Goal: Task Accomplishment & Management: Use online tool/utility

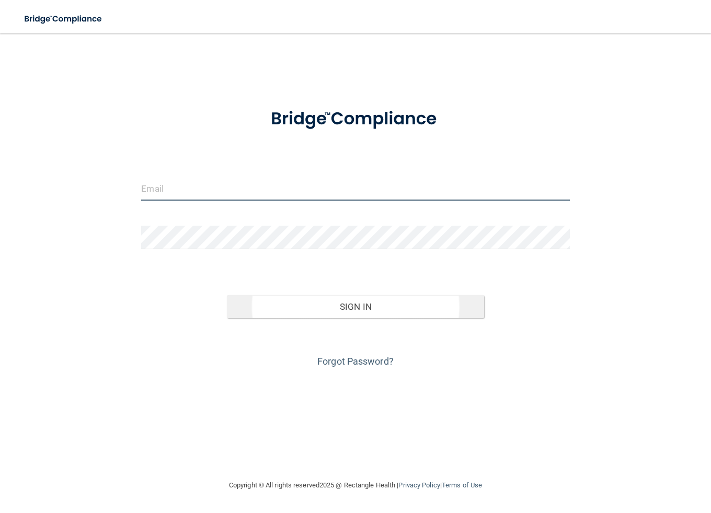
type input "[EMAIL_ADDRESS][DOMAIN_NAME]"
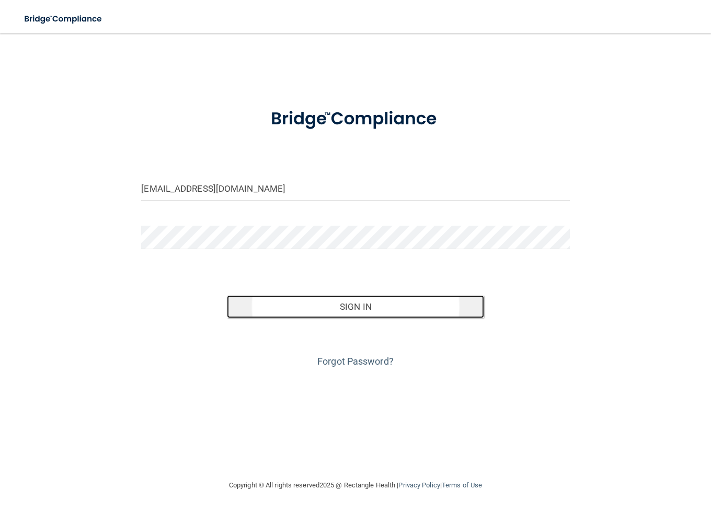
click at [336, 312] on button "Sign In" at bounding box center [355, 306] width 257 height 23
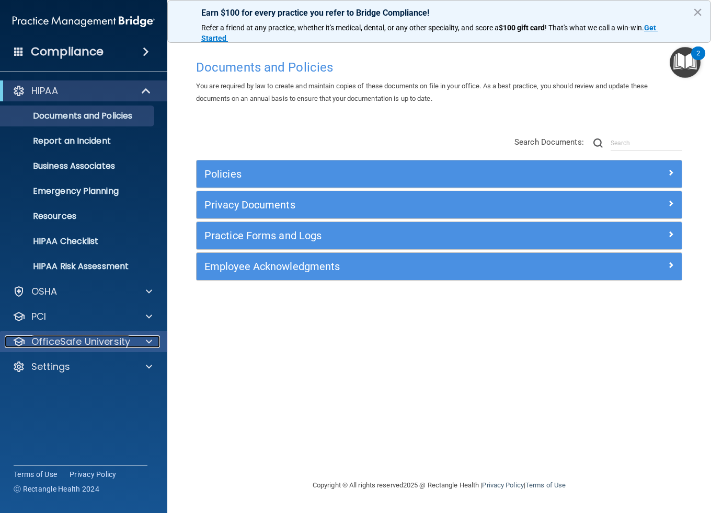
click at [137, 340] on div at bounding box center [147, 342] width 26 height 13
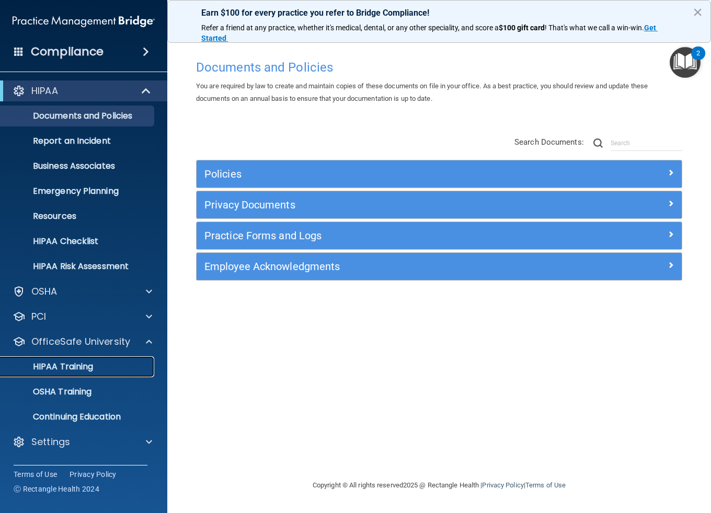
click at [80, 368] on p "HIPAA Training" at bounding box center [50, 367] width 86 height 10
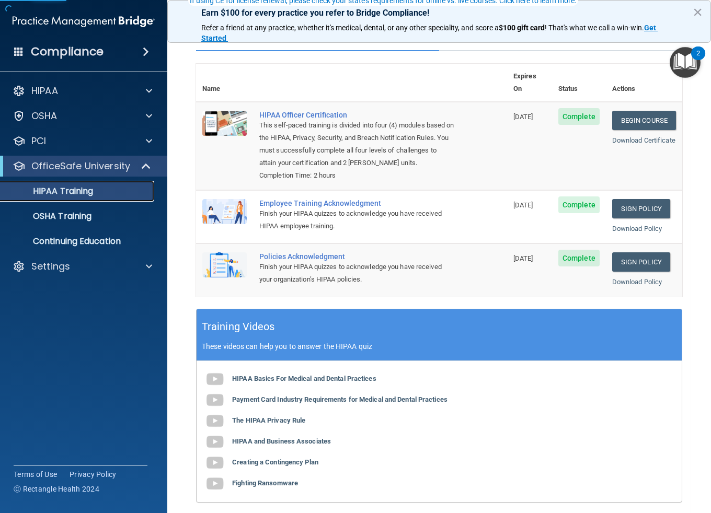
scroll to position [113, 0]
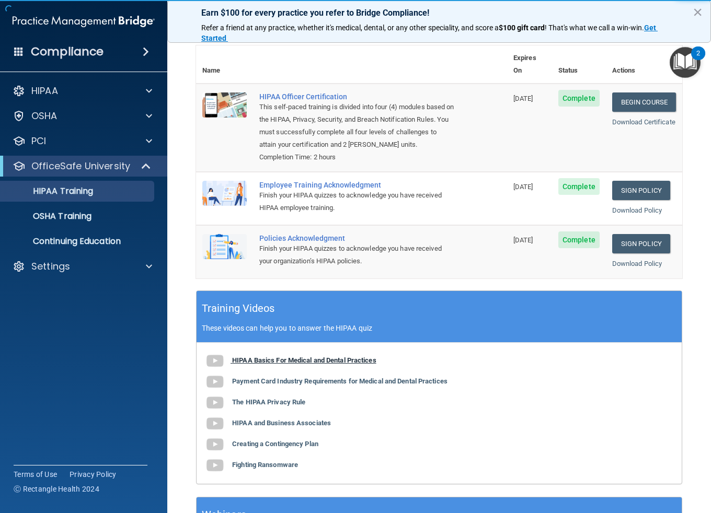
click at [331, 357] on b "HIPAA Basics For Medical and Dental Practices" at bounding box center [304, 361] width 144 height 8
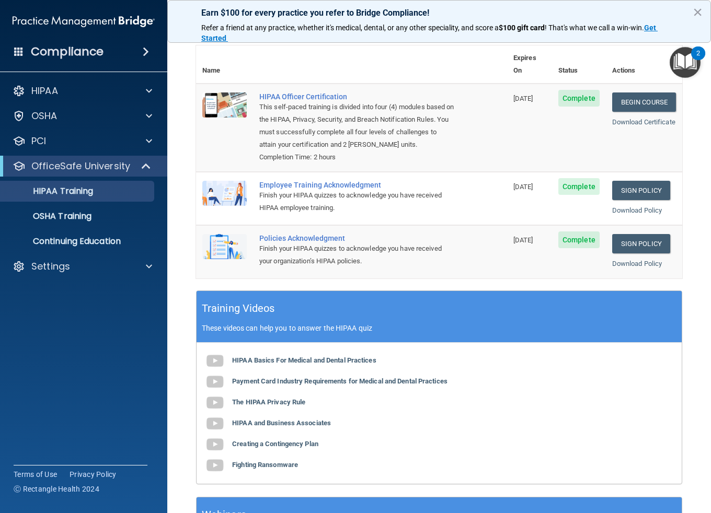
scroll to position [202, 0]
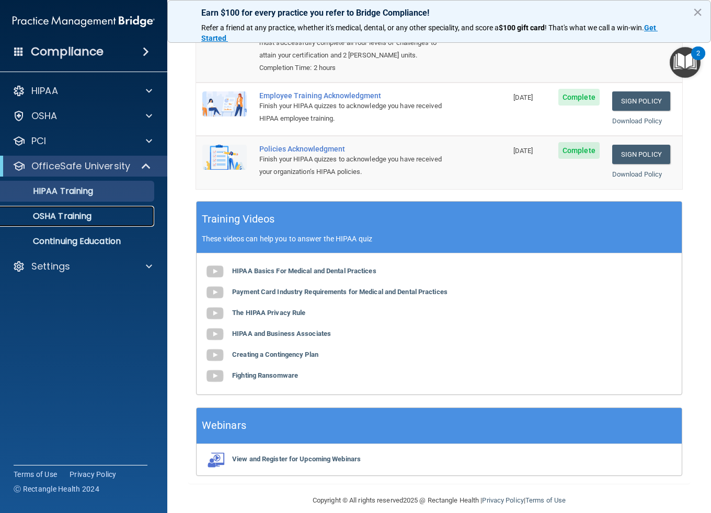
click at [65, 214] on p "OSHA Training" at bounding box center [49, 216] width 85 height 10
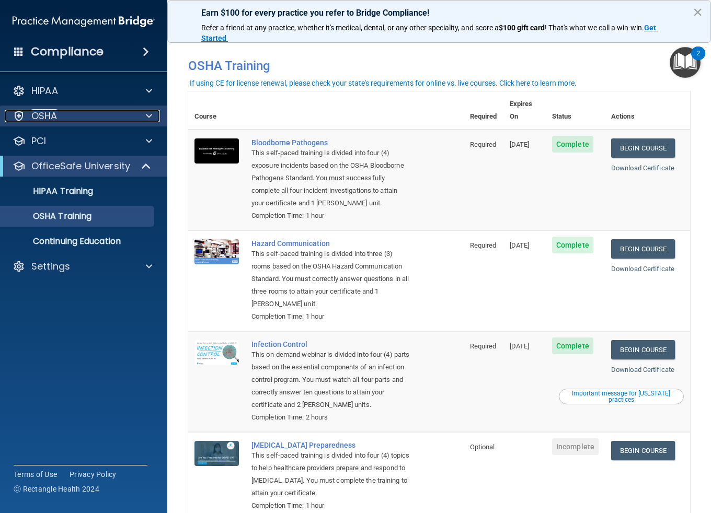
click at [112, 111] on div "OSHA" at bounding box center [70, 116] width 130 height 13
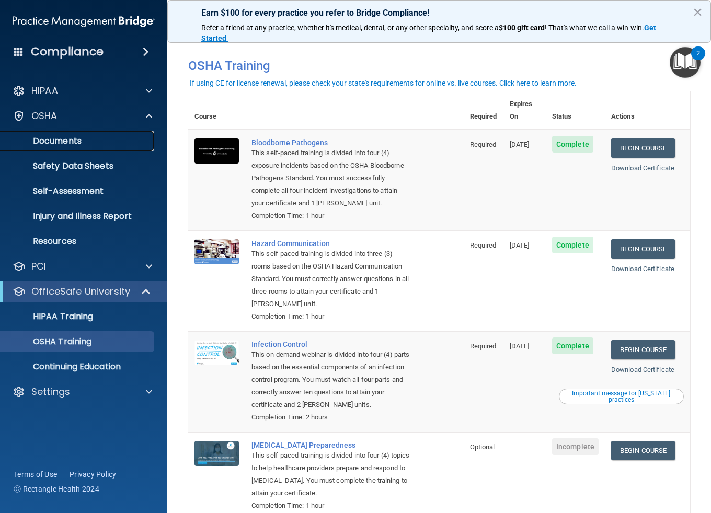
click at [78, 141] on p "Documents" at bounding box center [78, 141] width 143 height 10
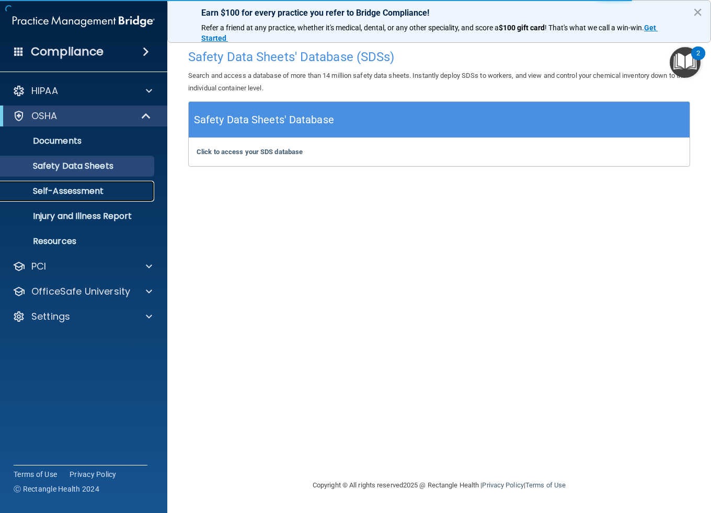
click at [95, 195] on p "Self-Assessment" at bounding box center [78, 191] width 143 height 10
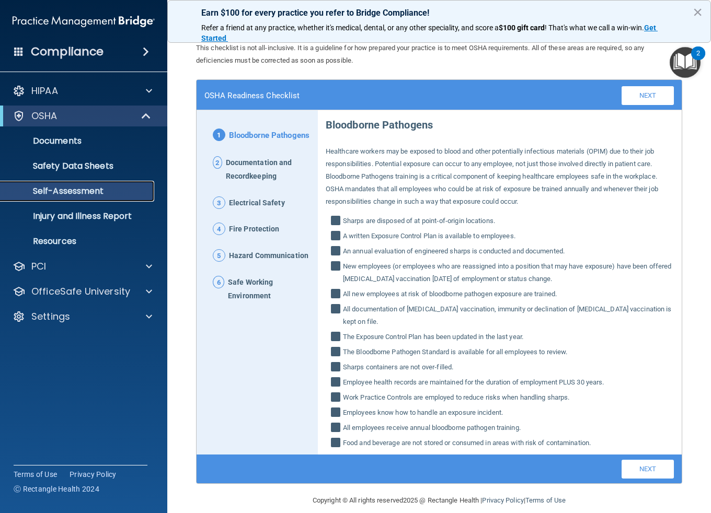
scroll to position [27, 0]
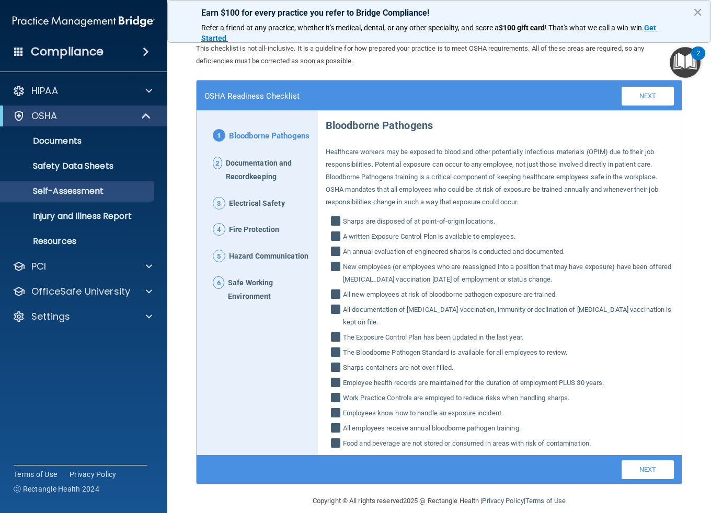
click at [335, 221] on input "Sharps are disposed of at point‐of‐origin locations." at bounding box center [337, 222] width 12 height 10
click at [335, 220] on input "Sharps are disposed of at point‐of‐origin locations." at bounding box center [337, 222] width 12 height 10
checkbox input "true"
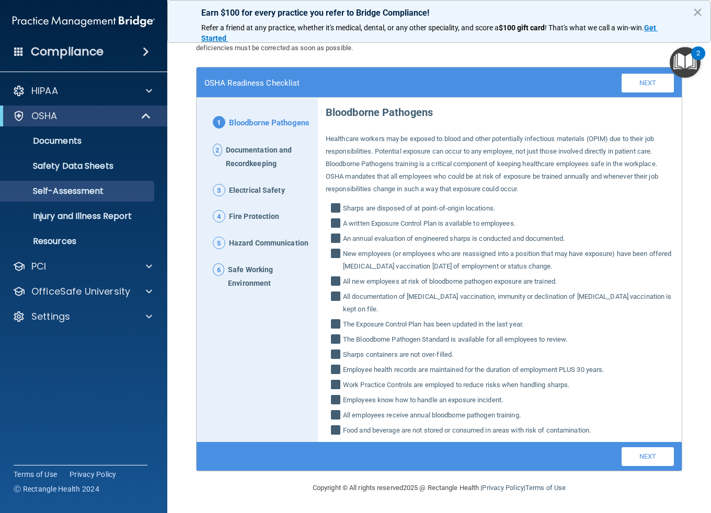
scroll to position [0, 0]
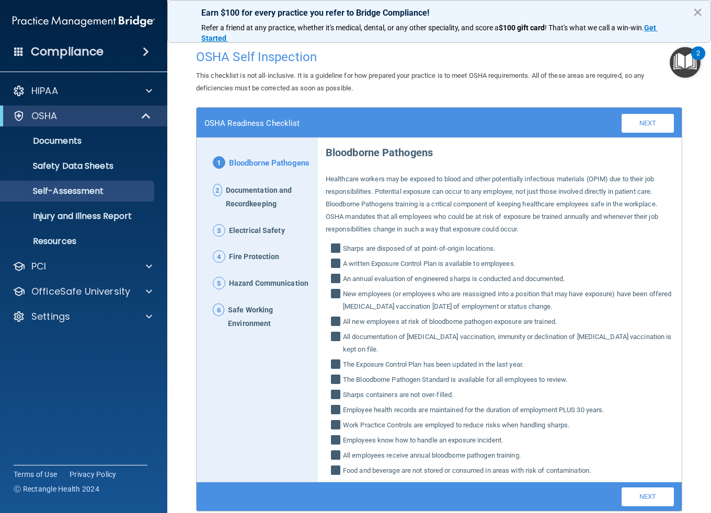
click at [696, 13] on button "×" at bounding box center [698, 12] width 10 height 17
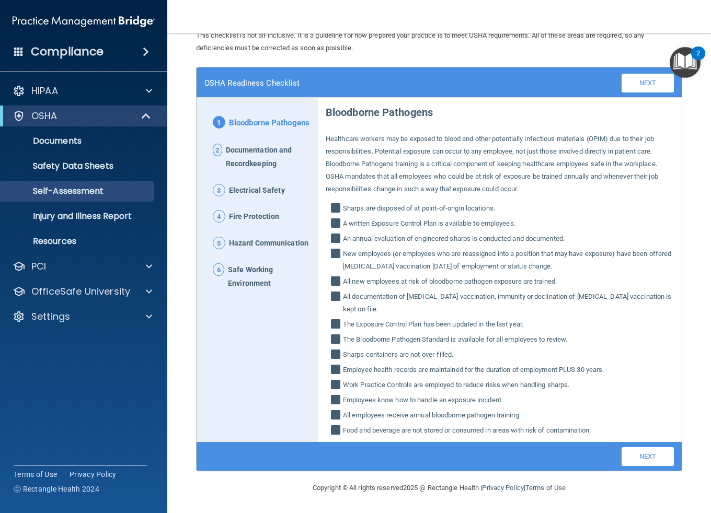
scroll to position [40, 0]
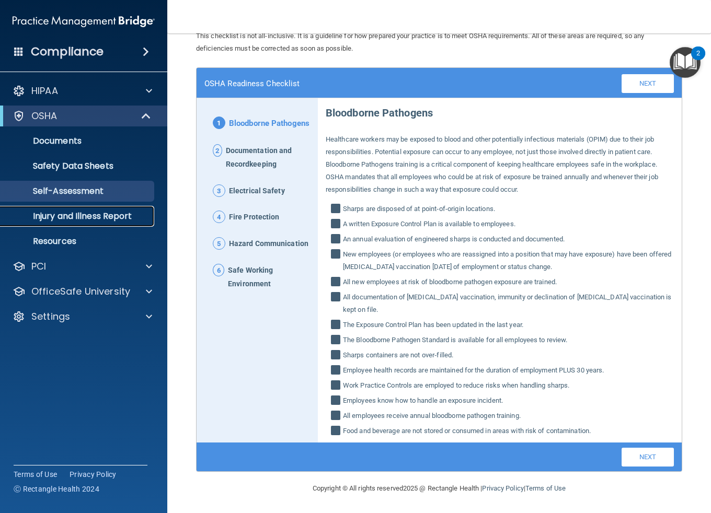
click at [95, 221] on p "Injury and Illness Report" at bounding box center [78, 216] width 143 height 10
